Goal: Task Accomplishment & Management: Manage account settings

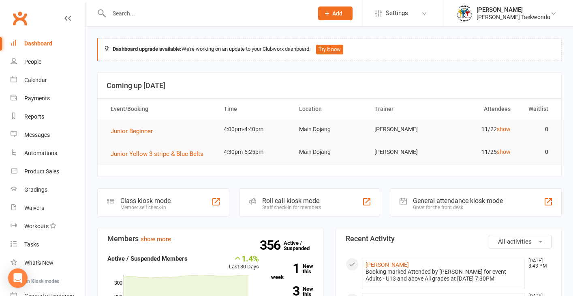
click at [139, 17] on input "text" at bounding box center [207, 13] width 201 height 11
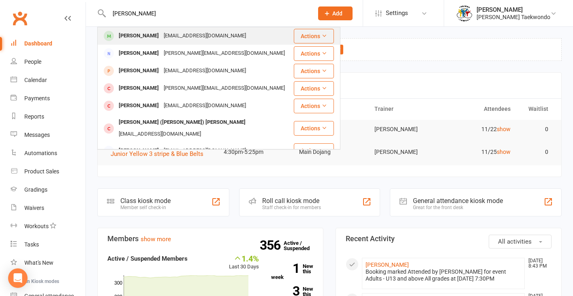
type input "[PERSON_NAME]"
click at [142, 35] on div "[PERSON_NAME]" at bounding box center [138, 36] width 45 height 12
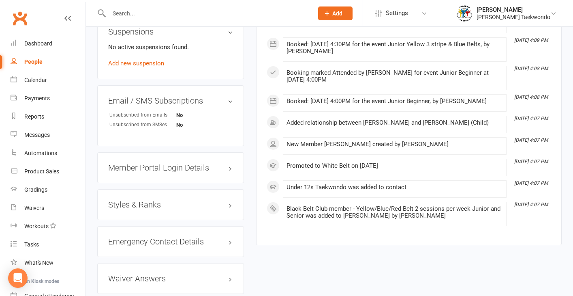
scroll to position [531, 0]
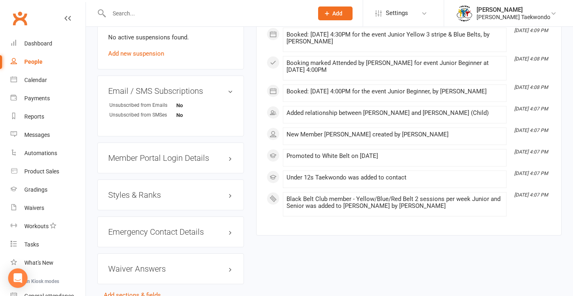
click at [195, 159] on h3 "Member Portal Login Details" at bounding box center [170, 157] width 125 height 9
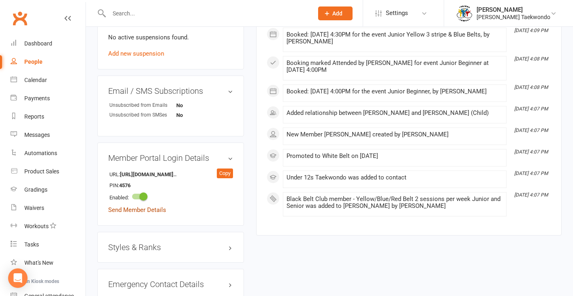
click at [156, 208] on link "Send Member Details" at bounding box center [137, 209] width 58 height 7
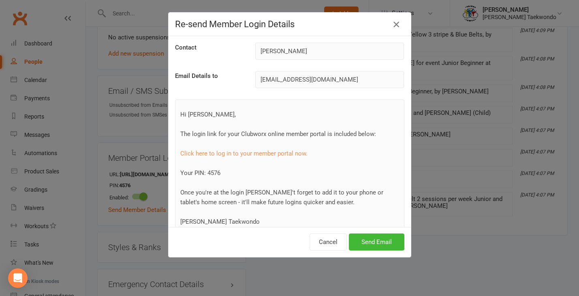
click at [392, 24] on icon "button" at bounding box center [397, 24] width 10 height 10
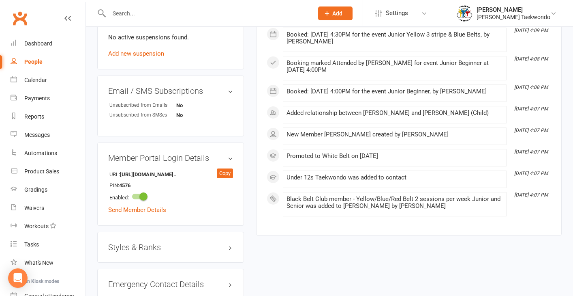
click at [136, 247] on h3 "Styles & Ranks" at bounding box center [170, 246] width 125 height 9
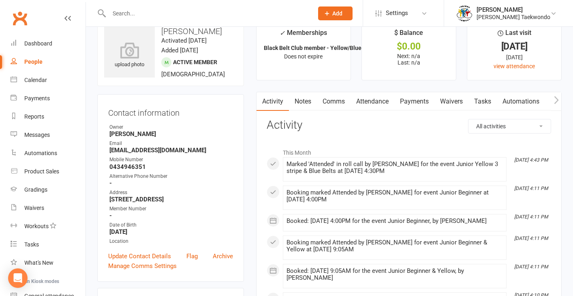
scroll to position [14, 0]
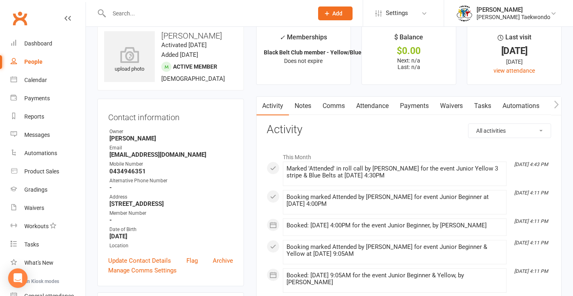
click at [304, 107] on link "Notes" at bounding box center [303, 105] width 28 height 19
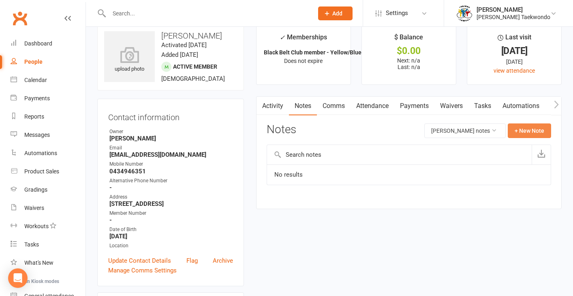
click at [475, 129] on button "+ New Note" at bounding box center [529, 130] width 43 height 15
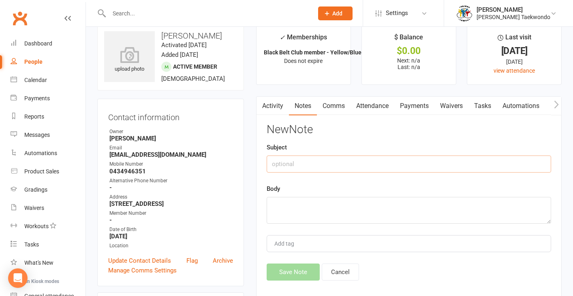
drag, startPoint x: 372, startPoint y: 157, endPoint x: 367, endPoint y: 153, distance: 6.6
click at [372, 157] on input "text" at bounding box center [409, 163] width 285 height 17
type input "Payment"
click at [308, 208] on textarea at bounding box center [409, 210] width 285 height 27
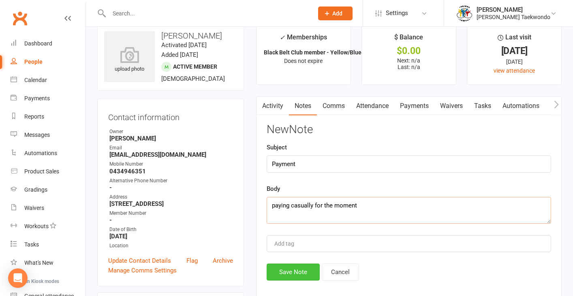
type textarea "paying casually for the moment"
click at [298, 273] on button "Save Note" at bounding box center [293, 271] width 53 height 17
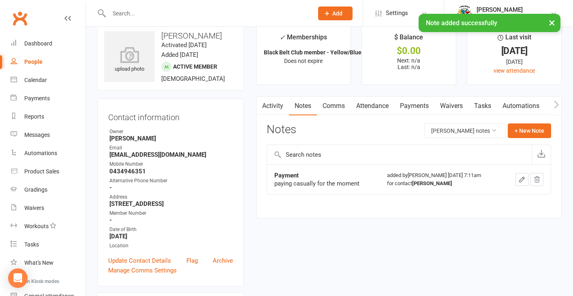
click at [370, 107] on link "Attendance" at bounding box center [373, 105] width 44 height 19
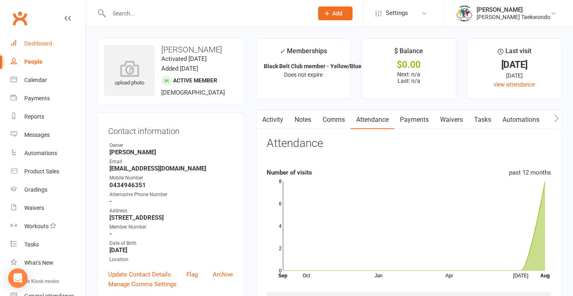
click at [42, 44] on div "Dashboard" at bounding box center [38, 43] width 28 height 6
